Goal: Ask a question

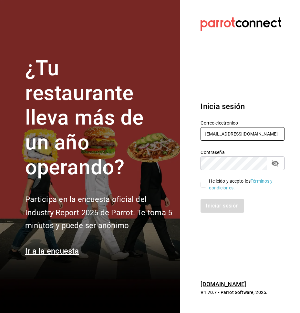
click at [259, 137] on input "dos@amici.com" at bounding box center [242, 134] width 84 height 14
paste input "beefcapitalshi@irapuato"
type input "beefcapitalshi@irapuato.com"
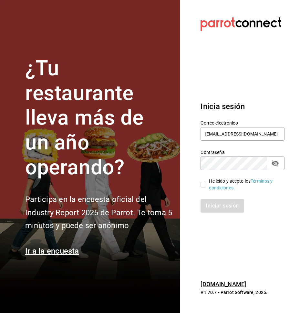
click at [205, 183] on input "He leído y acepto los Términos y condiciones." at bounding box center [203, 185] width 6 height 6
checkbox input "true"
click at [216, 202] on button "Iniciar sesión" at bounding box center [222, 206] width 44 height 14
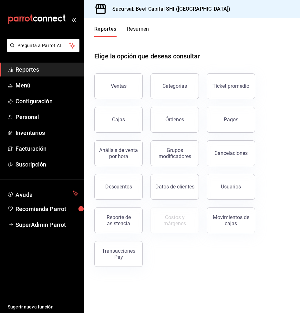
click at [187, 118] on button "Órdenes" at bounding box center [174, 120] width 48 height 26
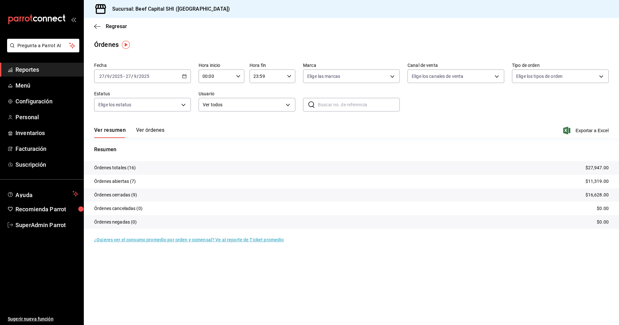
click at [144, 126] on div "Ver resumen Ver órdenes Exportar a Excel" at bounding box center [351, 128] width 515 height 19
click at [146, 128] on button "Ver órdenes" at bounding box center [150, 132] width 28 height 11
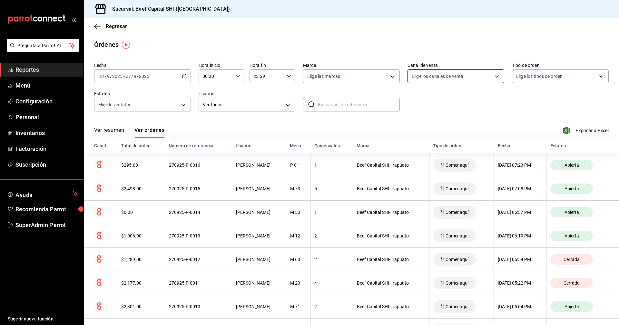
click at [299, 72] on body "Pregunta a Parrot AI Reportes Menú Configuración Personal Inventarios Facturaci…" at bounding box center [309, 162] width 619 height 325
click at [299, 148] on li "Rappi" at bounding box center [452, 152] width 95 height 15
type input "RAPPI"
checkbox input "true"
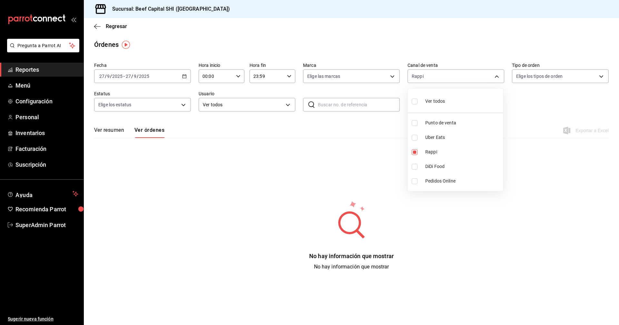
click at [299, 186] on div at bounding box center [309, 162] width 619 height 325
click at [114, 132] on button "Ver resumen" at bounding box center [109, 132] width 30 height 11
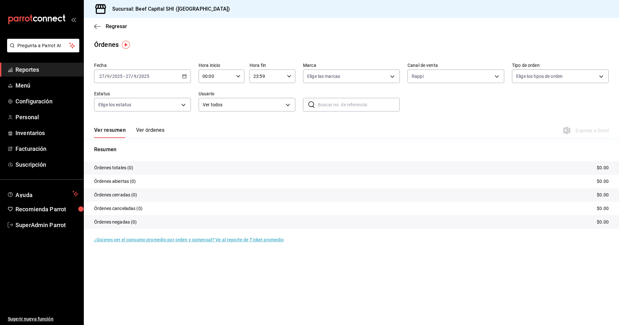
click at [100, 30] on div "Regresar" at bounding box center [351, 26] width 535 height 16
click at [98, 27] on icon "button" at bounding box center [97, 27] width 6 height 6
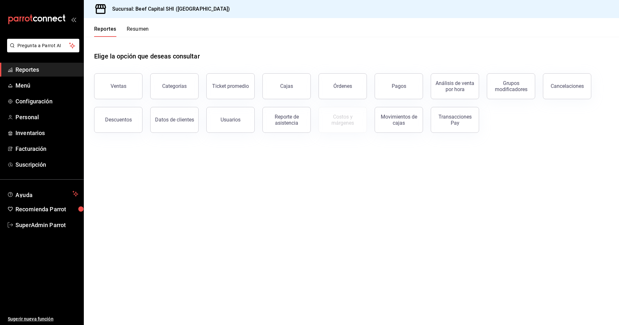
click at [37, 68] on span "Reportes" at bounding box center [46, 69] width 63 height 9
click at [299, 84] on div "Pagos" at bounding box center [395, 82] width 56 height 34
click at [299, 84] on div "Órdenes" at bounding box center [343, 86] width 19 height 6
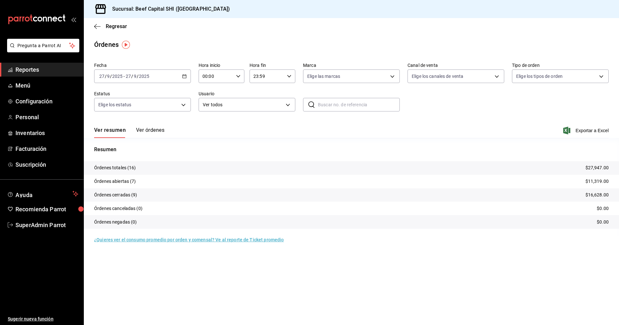
click at [152, 134] on button "Ver órdenes" at bounding box center [150, 132] width 28 height 11
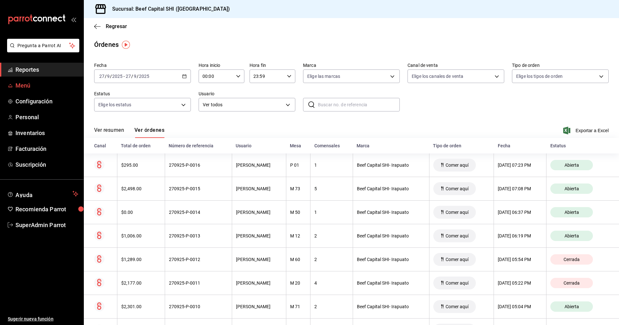
click at [24, 89] on span "Menú" at bounding box center [46, 85] width 63 height 9
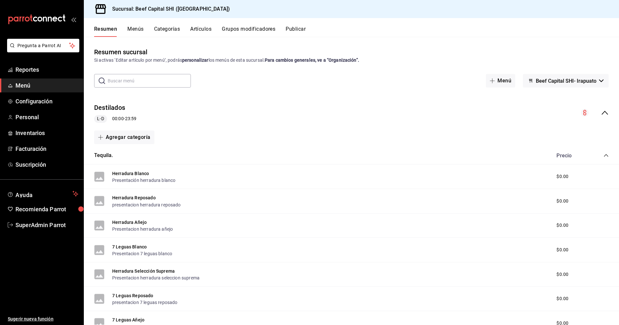
click at [299, 110] on icon "collapse-menu-row" at bounding box center [605, 113] width 8 height 8
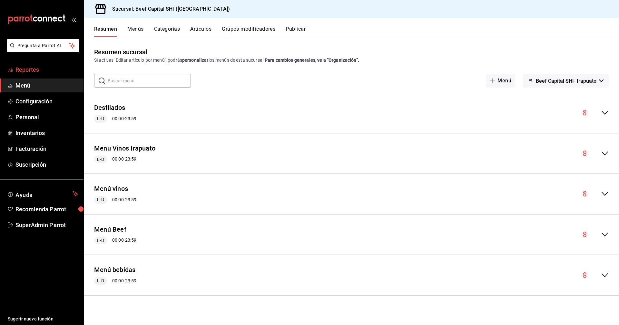
click at [22, 71] on span "Reportes" at bounding box center [46, 69] width 63 height 9
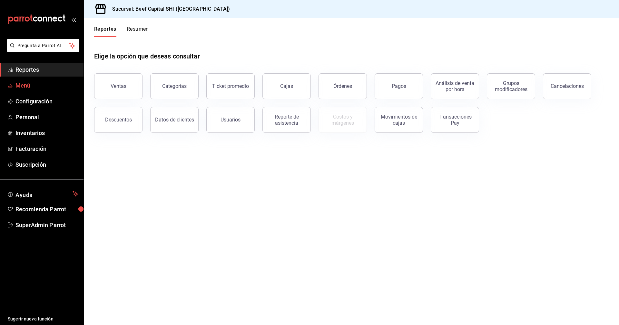
click at [25, 85] on span "Menú" at bounding box center [46, 85] width 63 height 9
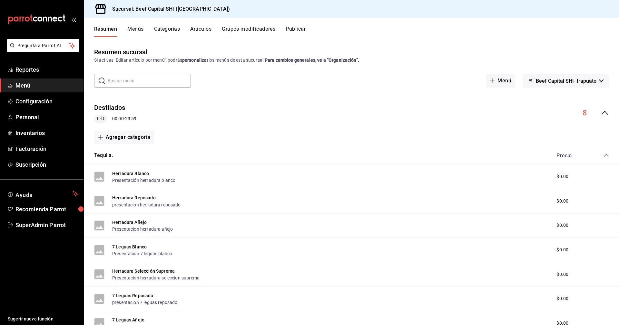
click at [299, 110] on div "Destilados L-D 00:00 - 23:59" at bounding box center [351, 113] width 535 height 30
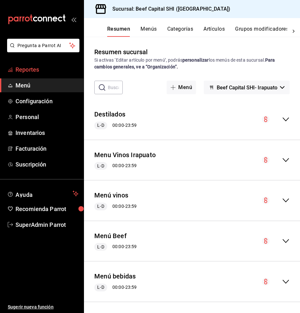
click at [35, 71] on span "Reportes" at bounding box center [46, 69] width 63 height 9
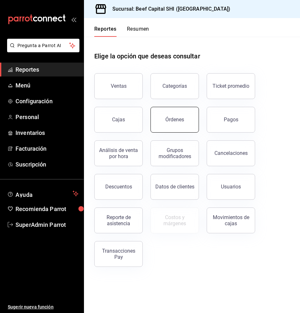
click at [178, 118] on div "Órdenes" at bounding box center [174, 119] width 19 height 6
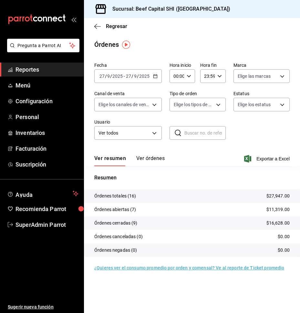
click at [157, 162] on button "Ver órdenes" at bounding box center [150, 160] width 28 height 11
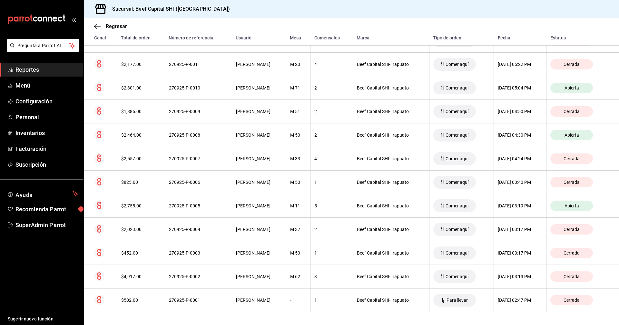
scroll to position [231, 0]
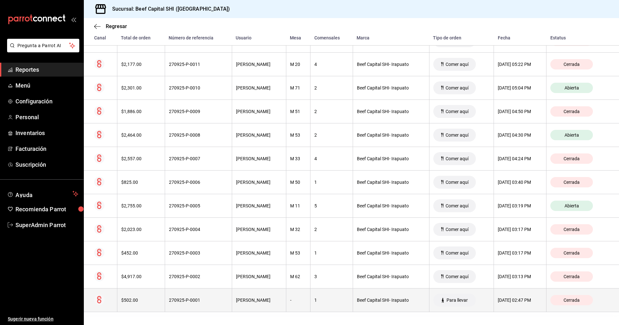
click at [267, 297] on div "[PERSON_NAME]" at bounding box center [259, 299] width 46 height 5
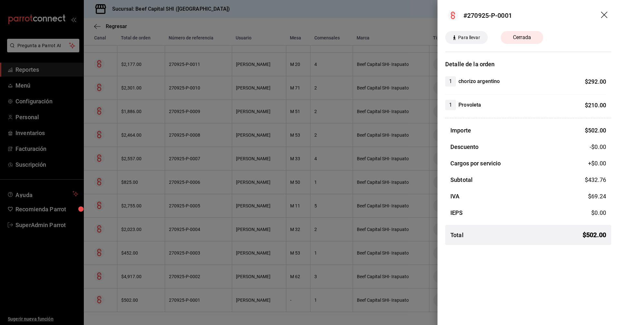
click at [299, 13] on icon "drag" at bounding box center [605, 16] width 8 height 8
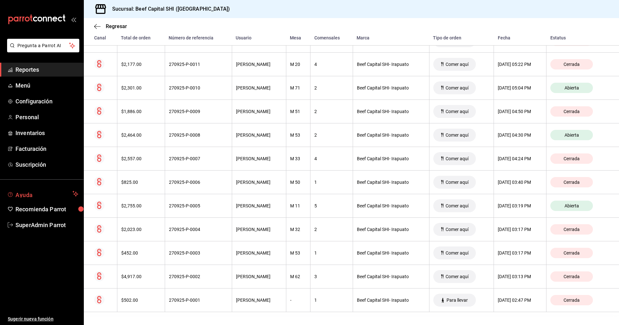
click at [34, 195] on span "Ayuda" at bounding box center [42, 194] width 55 height 8
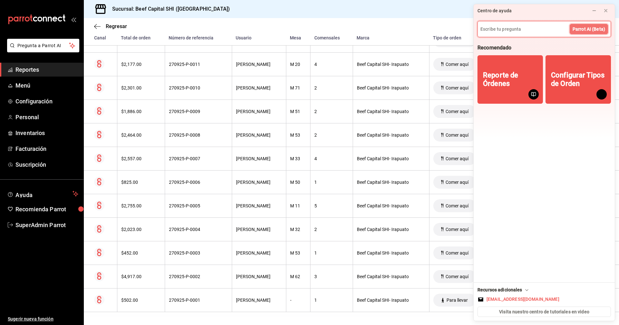
click at [299, 27] on span "Parrot AI (Beta)" at bounding box center [589, 29] width 33 height 7
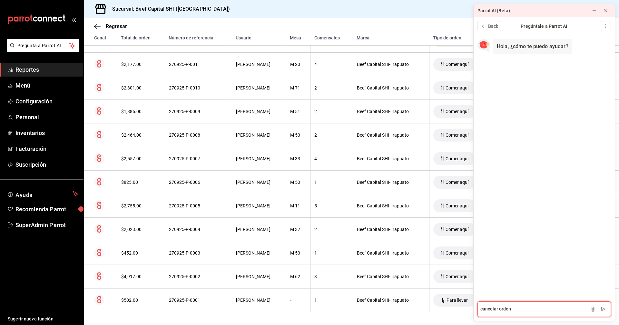
type textarea "cancelar orden"
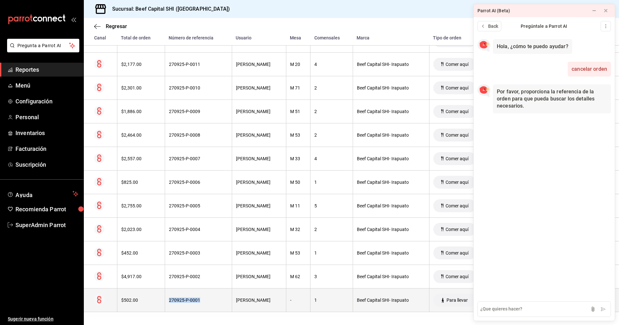
drag, startPoint x: 196, startPoint y: 300, endPoint x: 162, endPoint y: 296, distance: 34.1
click at [165, 296] on th "270925-P-0001" at bounding box center [198, 300] width 67 height 24
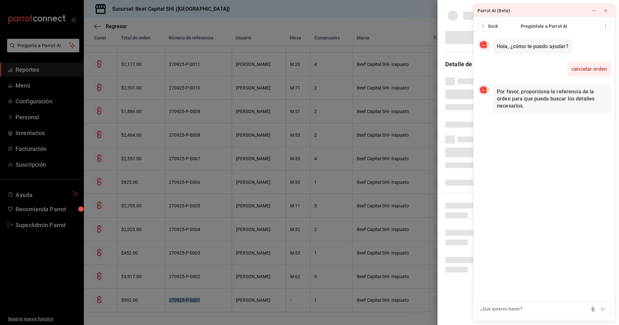
copy div "270925-P-0001"
click at [299, 309] on textarea at bounding box center [545, 308] width 134 height 15
click at [299, 308] on textarea at bounding box center [545, 308] width 134 height 15
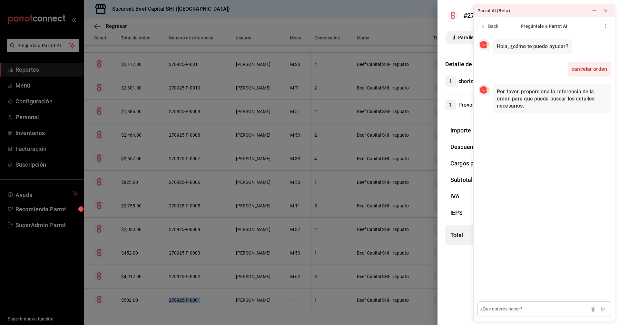
click at [299, 303] on textarea at bounding box center [545, 308] width 134 height 15
click at [299, 10] on button at bounding box center [594, 10] width 10 height 10
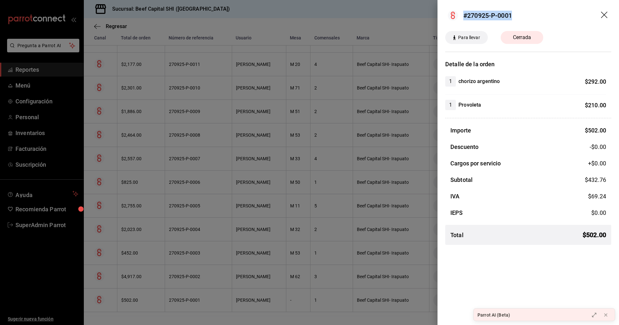
drag, startPoint x: 522, startPoint y: 11, endPoint x: 463, endPoint y: 11, distance: 59.0
click at [299, 11] on header "#270925-P-0001" at bounding box center [529, 15] width 182 height 31
copy div "#270925-P-0001"
click at [299, 15] on icon "drag" at bounding box center [605, 16] width 8 height 8
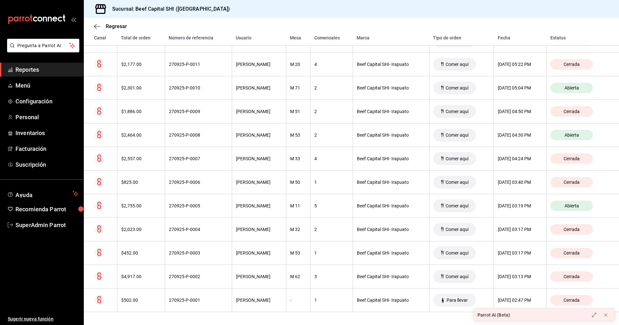
click at [299, 313] on main "Regresar Órdenes Fecha [DATE] [DATE] - [DATE] [DATE] Hora inicio 00:00 Hora ini…" at bounding box center [351, 56] width 535 height 537
click at [299, 313] on div "Parrot AI (Beta)" at bounding box center [494, 314] width 33 height 7
click at [299, 312] on div "Parrot AI (Beta)" at bounding box center [494, 314] width 33 height 7
drag, startPoint x: 542, startPoint y: 312, endPoint x: 579, endPoint y: 313, distance: 37.1
click at [299, 312] on div "Parrot AI (Beta)" at bounding box center [530, 314] width 112 height 13
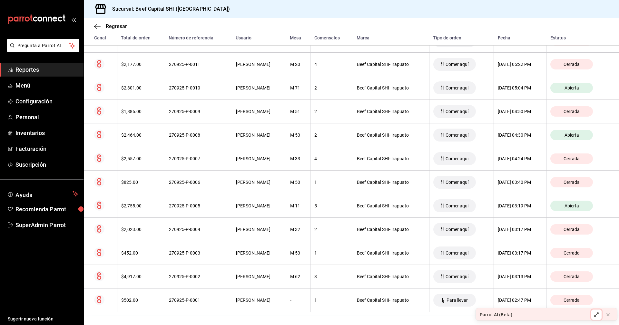
click at [299, 313] on button at bounding box center [597, 314] width 10 height 10
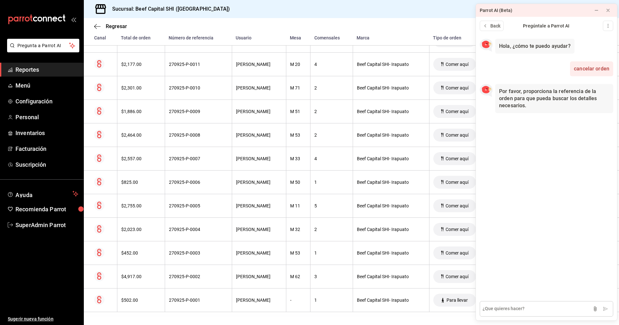
click at [299, 308] on textarea at bounding box center [547, 308] width 134 height 15
type textarea "#270925-P-0001"
click at [299, 308] on icon at bounding box center [606, 308] width 4 height 4
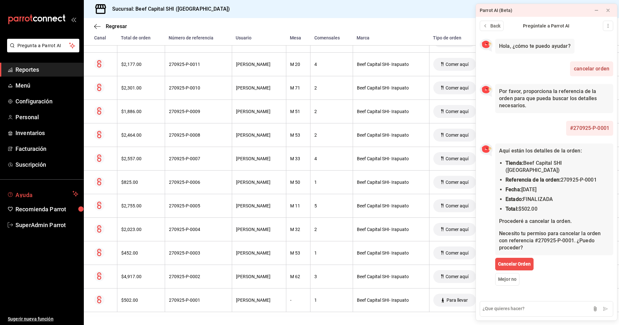
click at [29, 196] on span "Ayuda" at bounding box center [42, 194] width 55 height 8
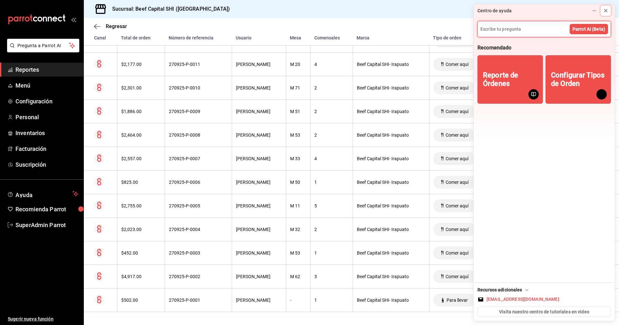
click at [299, 9] on icon at bounding box center [606, 10] width 5 height 5
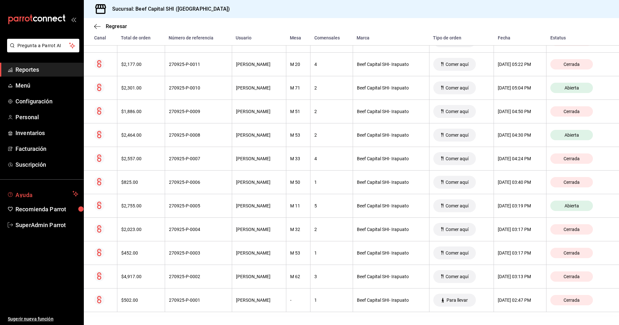
click at [20, 196] on span "Ayuda" at bounding box center [42, 194] width 55 height 8
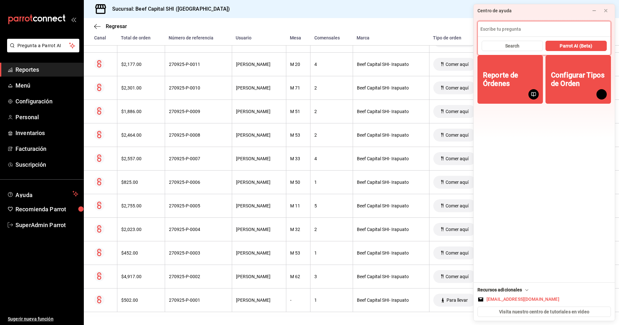
click at [299, 28] on input at bounding box center [544, 28] width 133 height 15
click at [299, 49] on button "Parrot AI (Beta)" at bounding box center [576, 46] width 61 height 10
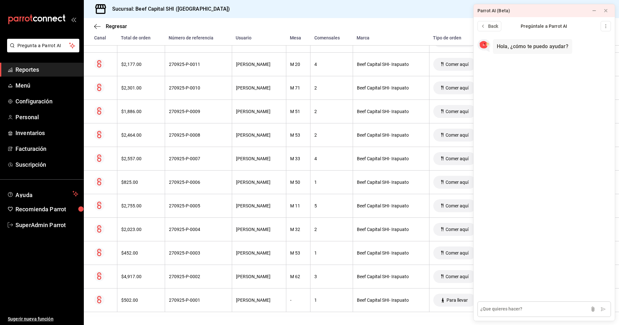
click at [299, 313] on textarea at bounding box center [545, 308] width 134 height 15
type textarea "Puedo cancelar ordenes cerradas?"
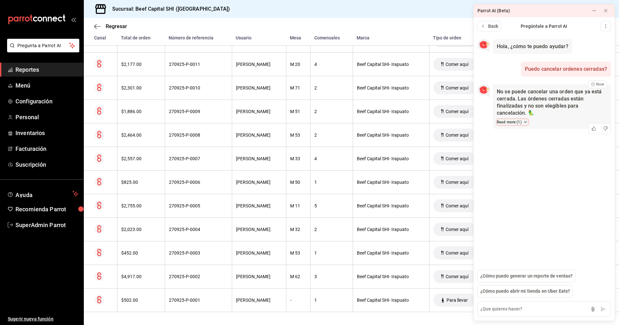
click at [299, 122] on button "Read more ( 1 )" at bounding box center [512, 122] width 31 height 6
click at [299, 122] on icon at bounding box center [525, 121] width 5 height 5
click at [299, 309] on textarea at bounding box center [545, 308] width 134 height 15
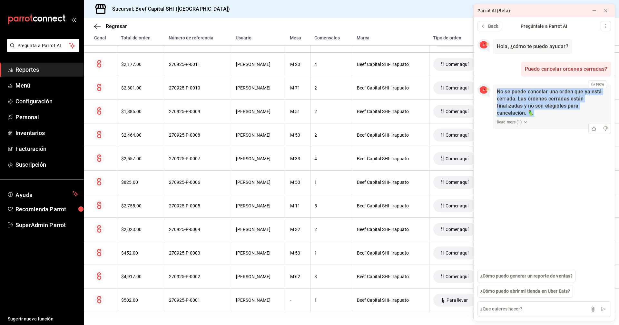
drag, startPoint x: 535, startPoint y: 112, endPoint x: 496, endPoint y: 92, distance: 43.9
click at [299, 92] on div "No se puede cancelar una orden que ya está cerrada. Las órdenes cerradas están …" at bounding box center [552, 106] width 118 height 45
copy p "No se puede cancelar una orden que ya está cerrada. Las órdenes cerradas están …"
click at [299, 13] on icon at bounding box center [606, 10] width 5 height 5
